Goal: Task Accomplishment & Management: Use online tool/utility

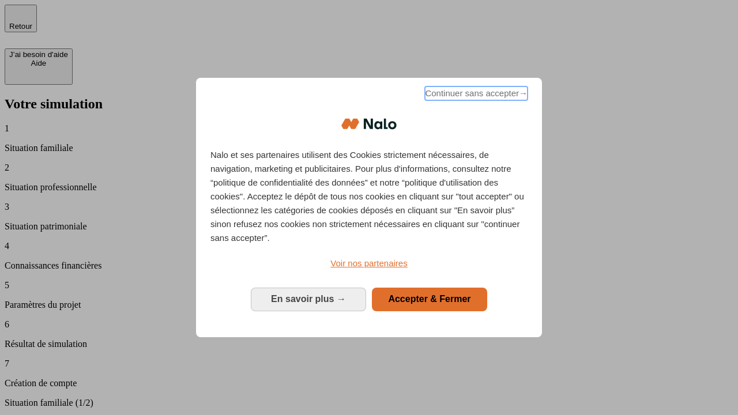
click at [475, 95] on span "Continuer sans accepter →" at bounding box center [476, 94] width 103 height 14
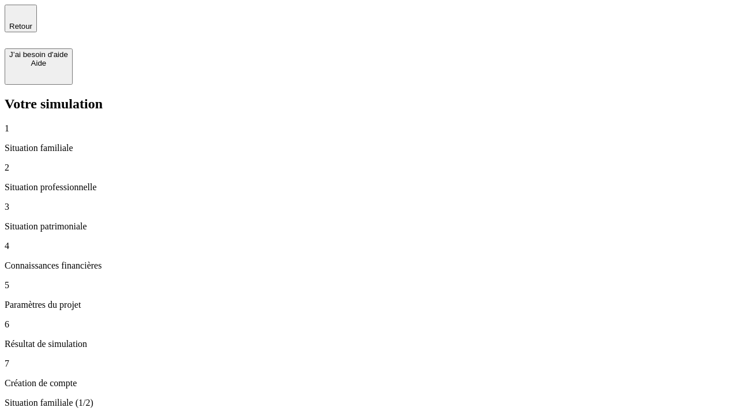
type input "30 000"
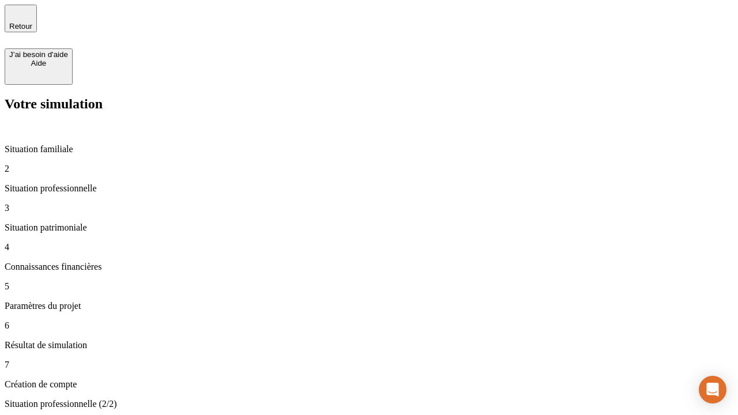
type input "40 000"
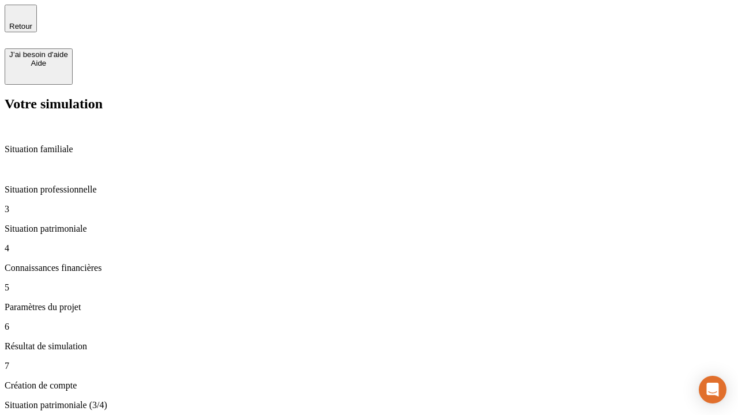
type input "1 100"
type input "20"
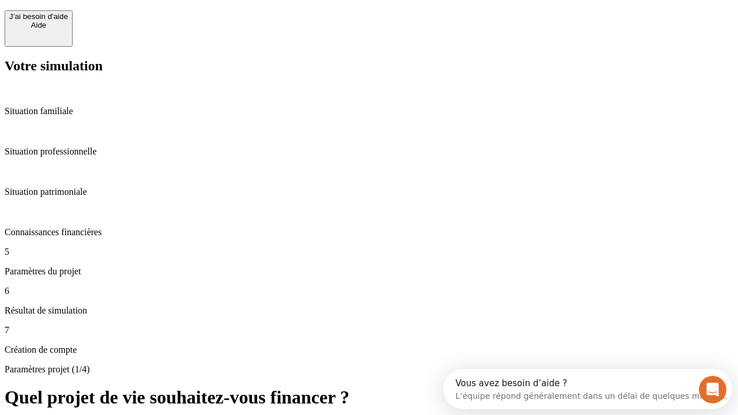
scroll to position [10, 0]
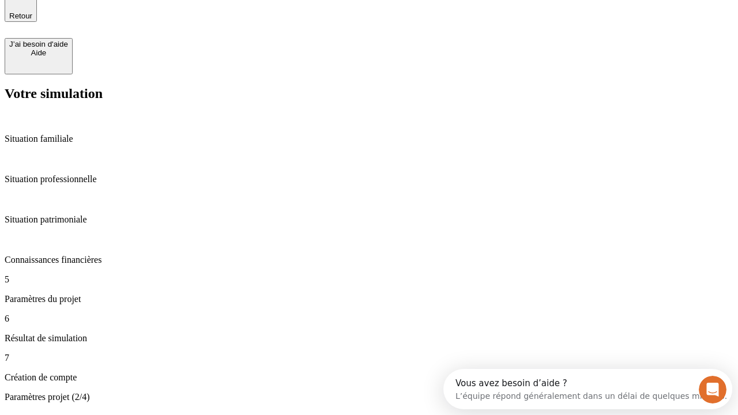
type input "40"
type input "50 000"
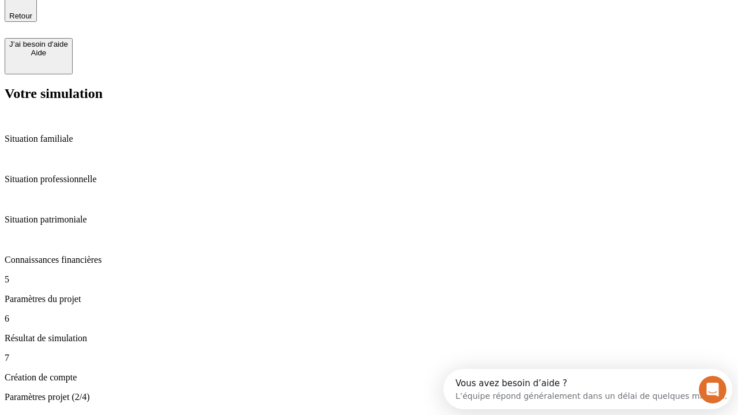
type input "640"
